Goal: Task Accomplishment & Management: Use online tool/utility

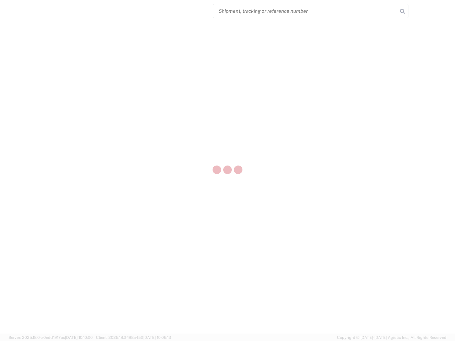
select select "US"
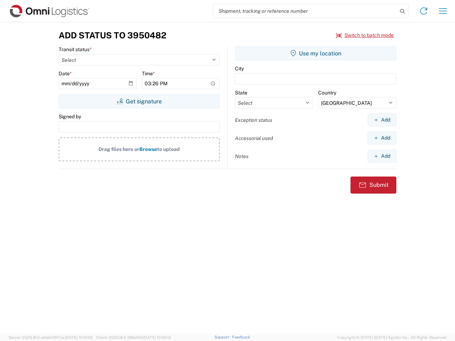
click at [305, 11] on input "search" at bounding box center [305, 11] width 184 height 14
click at [403, 11] on icon at bounding box center [403, 11] width 10 height 10
click at [424, 11] on icon at bounding box center [423, 10] width 11 height 11
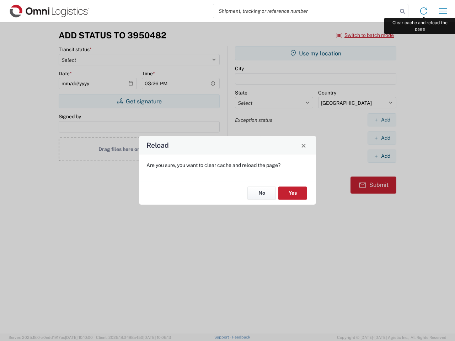
click at [443, 11] on div "Reload Are you sure, you want to clear cache and reload the page? No Yes" at bounding box center [227, 170] width 455 height 341
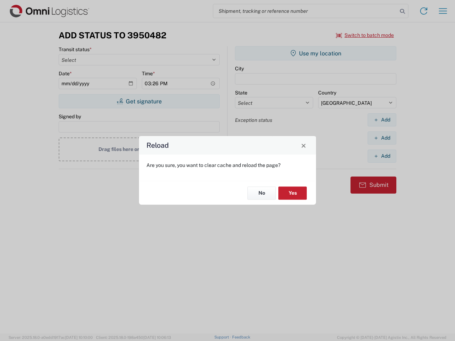
click at [365, 35] on div "Reload Are you sure, you want to clear cache and reload the page? No Yes" at bounding box center [227, 170] width 455 height 341
click at [139, 101] on div "Reload Are you sure, you want to clear cache and reload the page? No Yes" at bounding box center [227, 170] width 455 height 341
click at [316, 53] on div "Reload Are you sure, you want to clear cache and reload the page? No Yes" at bounding box center [227, 170] width 455 height 341
click at [382, 120] on div "Reload Are you sure, you want to clear cache and reload the page? No Yes" at bounding box center [227, 170] width 455 height 341
click at [382, 138] on div "Reload Are you sure, you want to clear cache and reload the page? No Yes" at bounding box center [227, 170] width 455 height 341
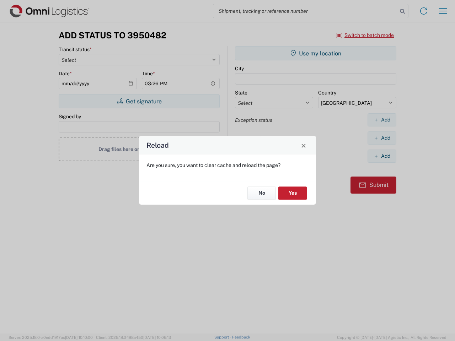
click at [382, 156] on div "Reload Are you sure, you want to clear cache and reload the page? No Yes" at bounding box center [227, 170] width 455 height 341
